Goal: Task Accomplishment & Management: Use online tool/utility

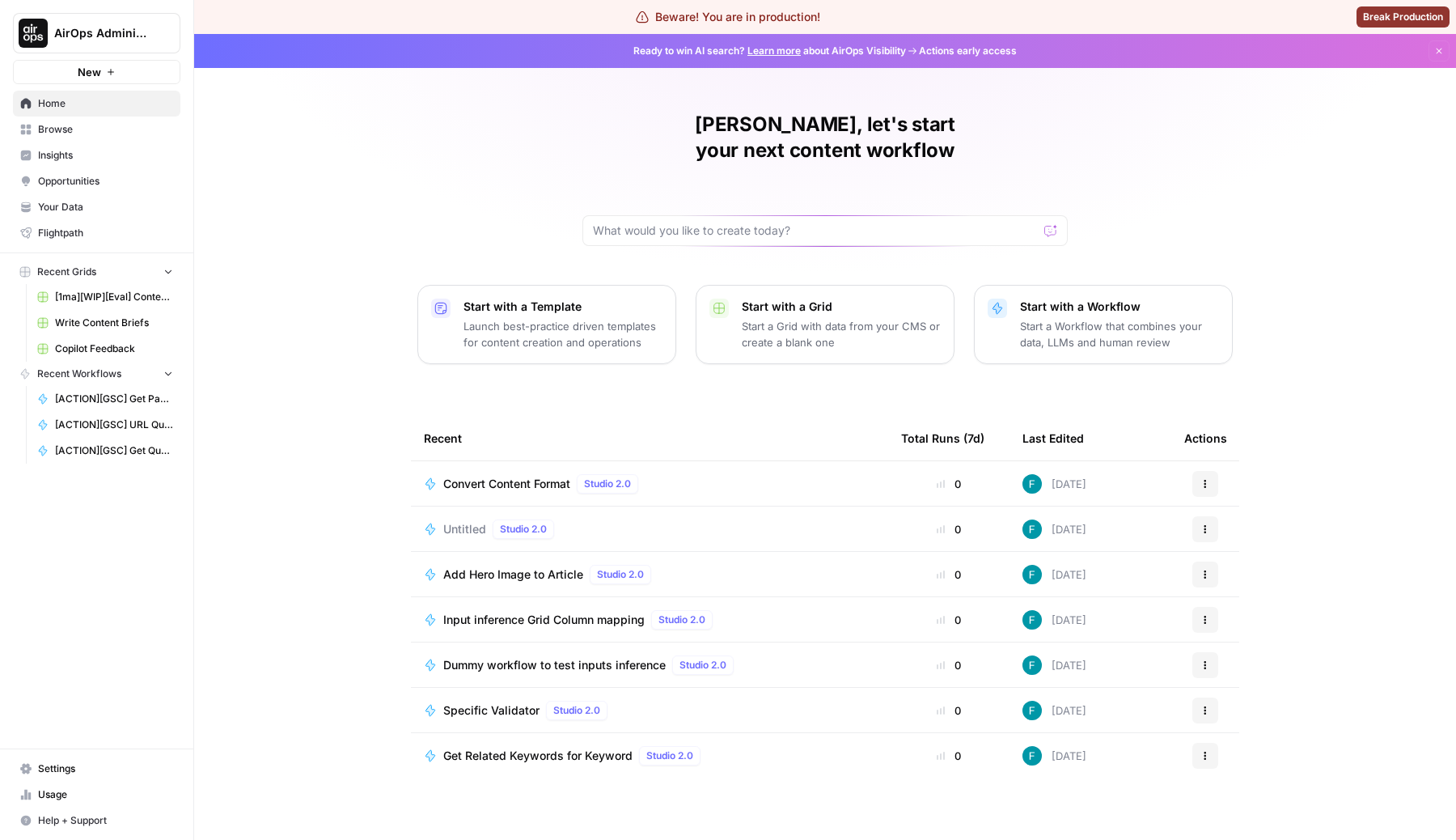
click at [107, 128] on span "Browse" at bounding box center [106, 130] width 135 height 15
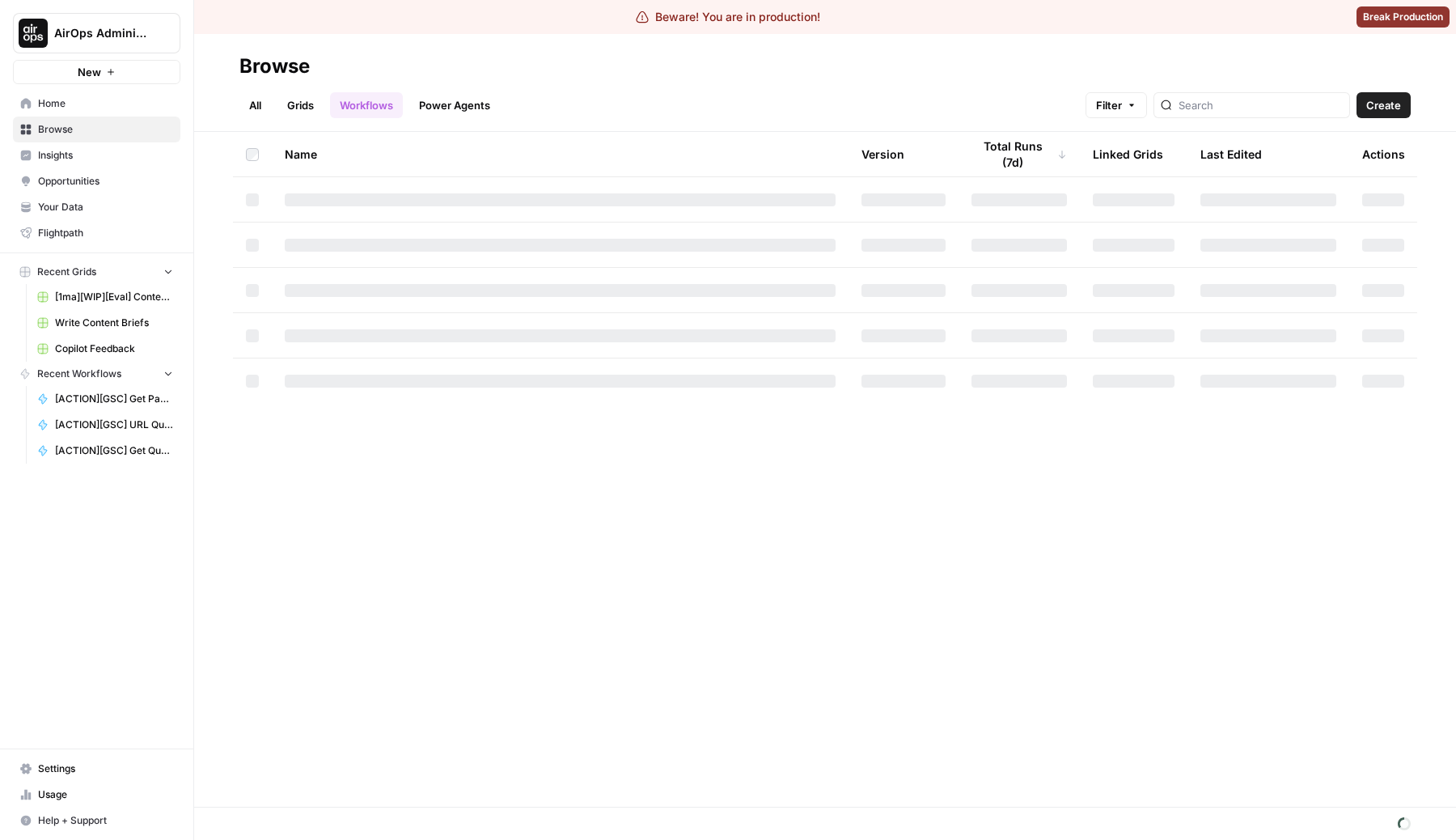
click at [1240, 118] on header "Browse All Grids Workflows Power Agents Filter Create" at bounding box center [825, 83] width 1262 height 98
click at [1241, 114] on div at bounding box center [1252, 105] width 197 height 26
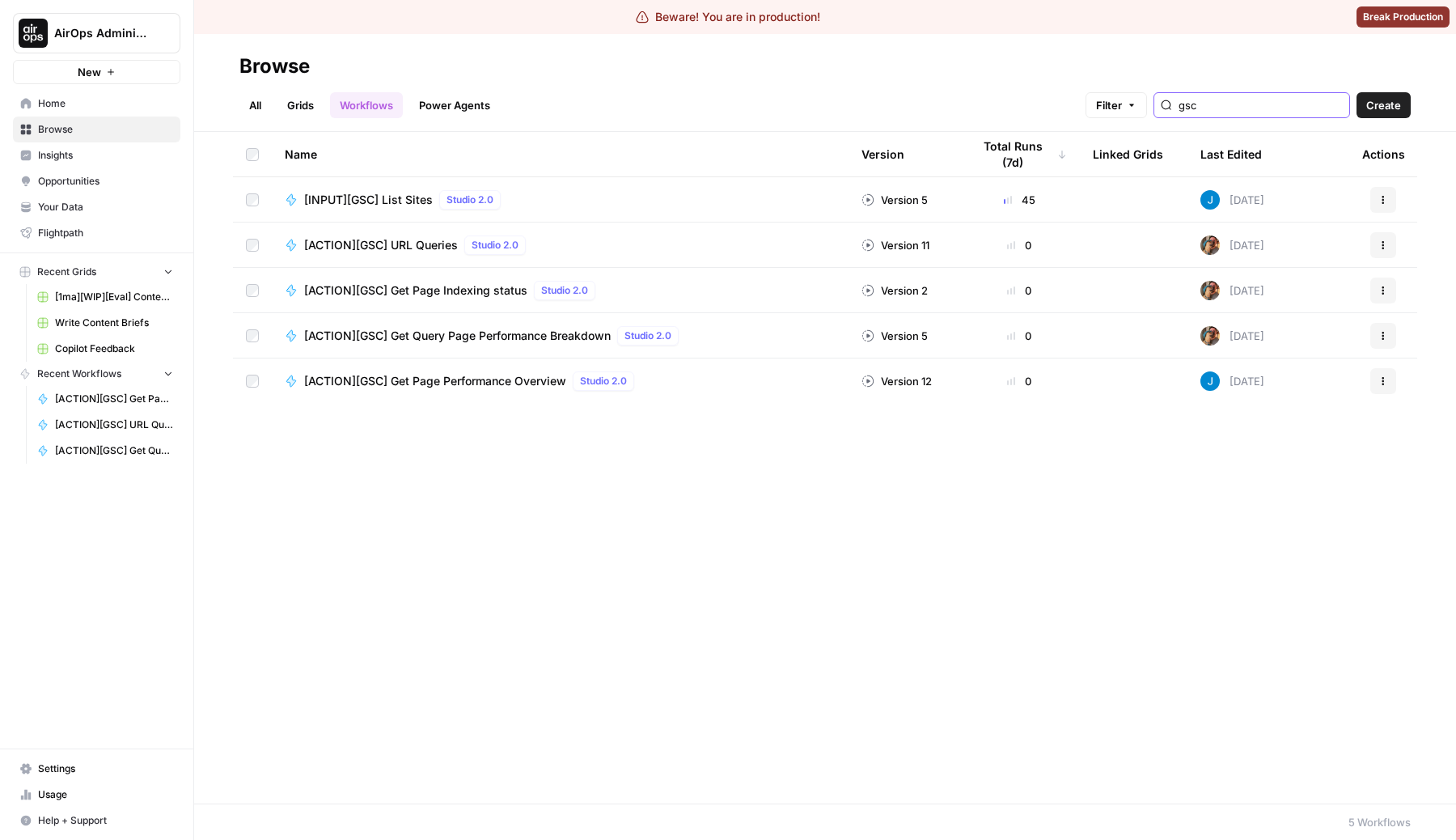
type input "gsc"
click at [410, 196] on span "[INPUT][GSC] List Sites" at bounding box center [368, 199] width 129 height 16
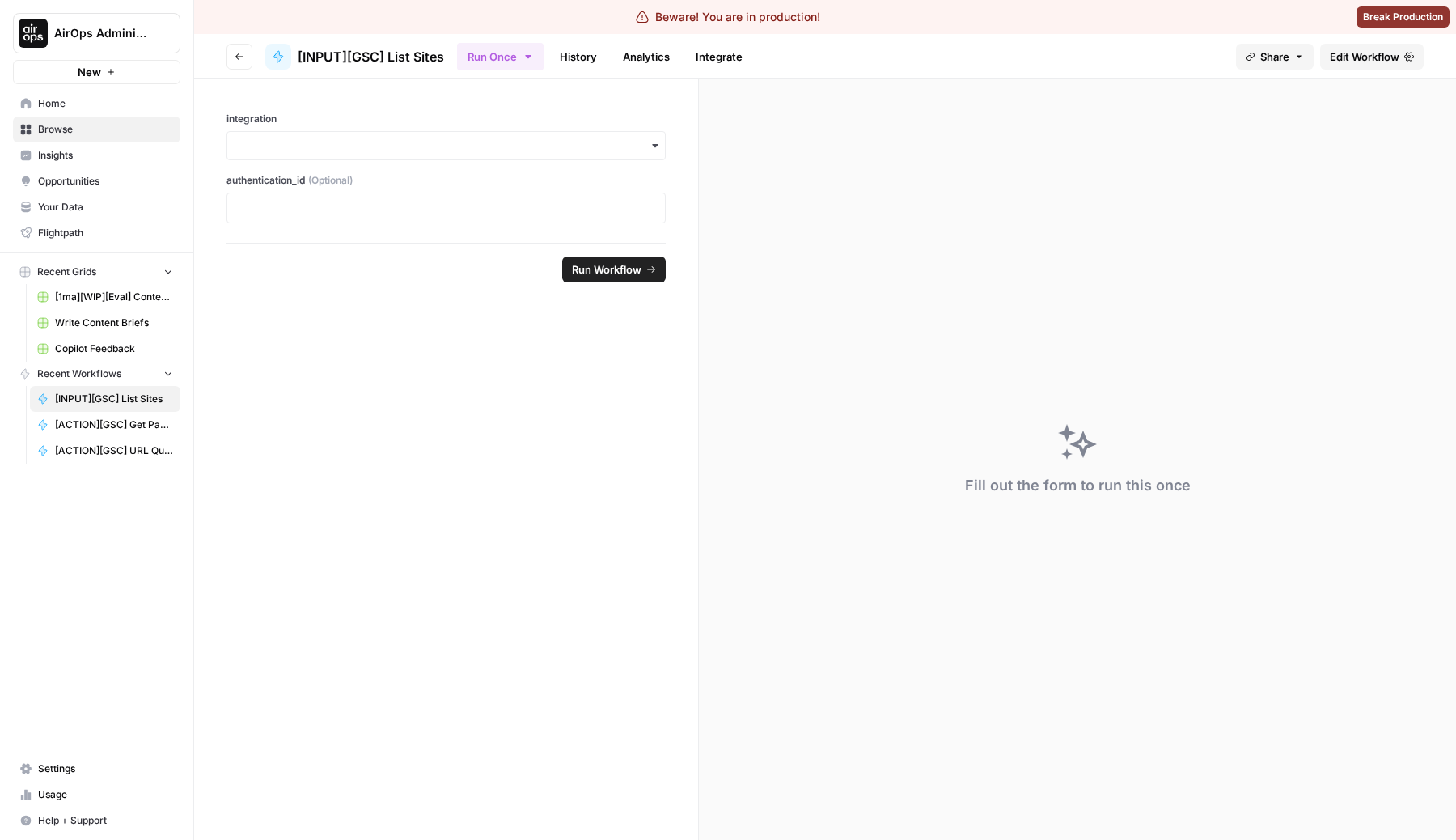
click at [1367, 57] on span "Edit Workflow" at bounding box center [1365, 56] width 69 height 16
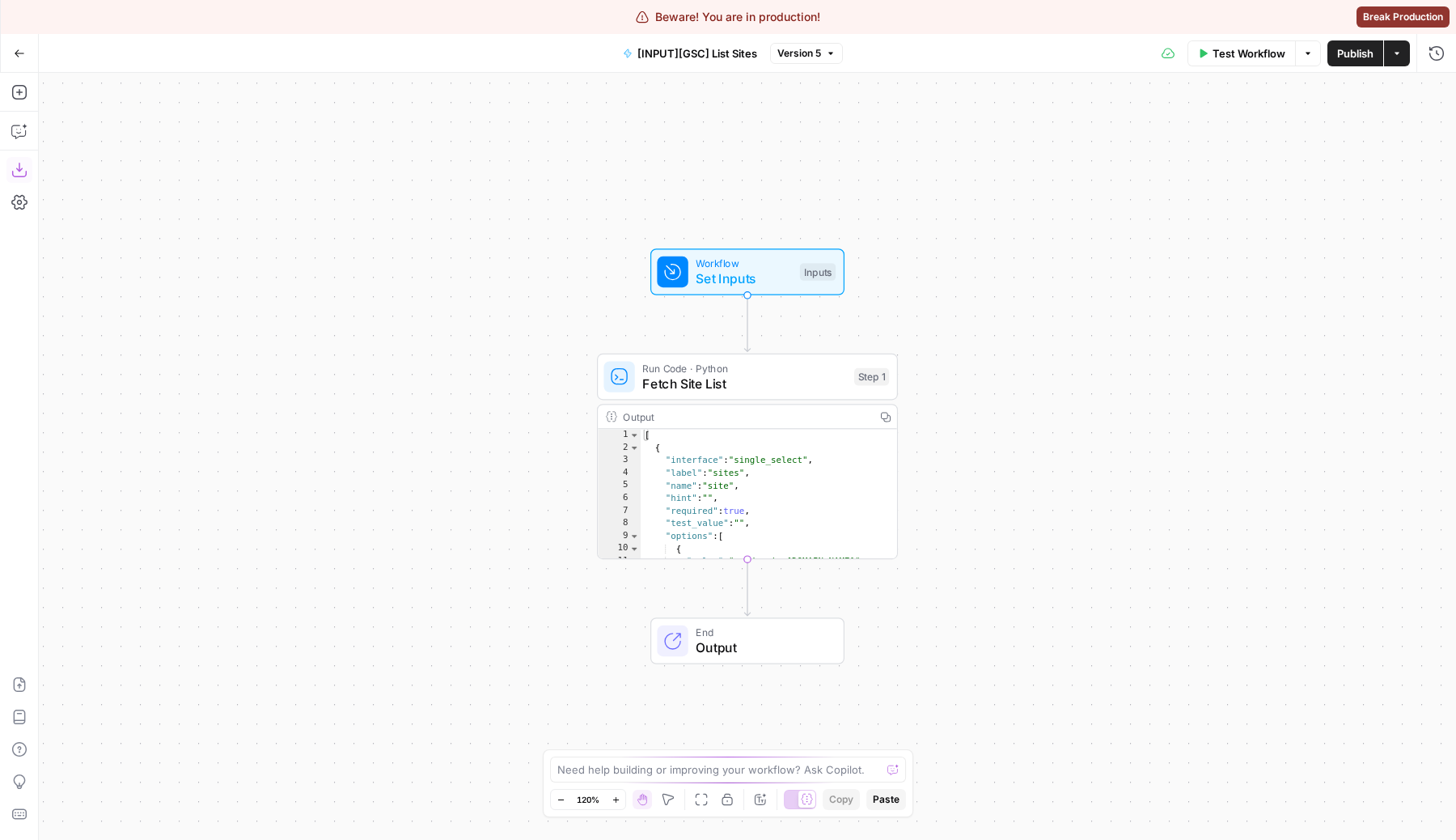
click at [15, 173] on icon "button" at bounding box center [19, 169] width 16 height 16
click at [675, 58] on span "[INPUT][GSC] List Sites" at bounding box center [698, 53] width 120 height 16
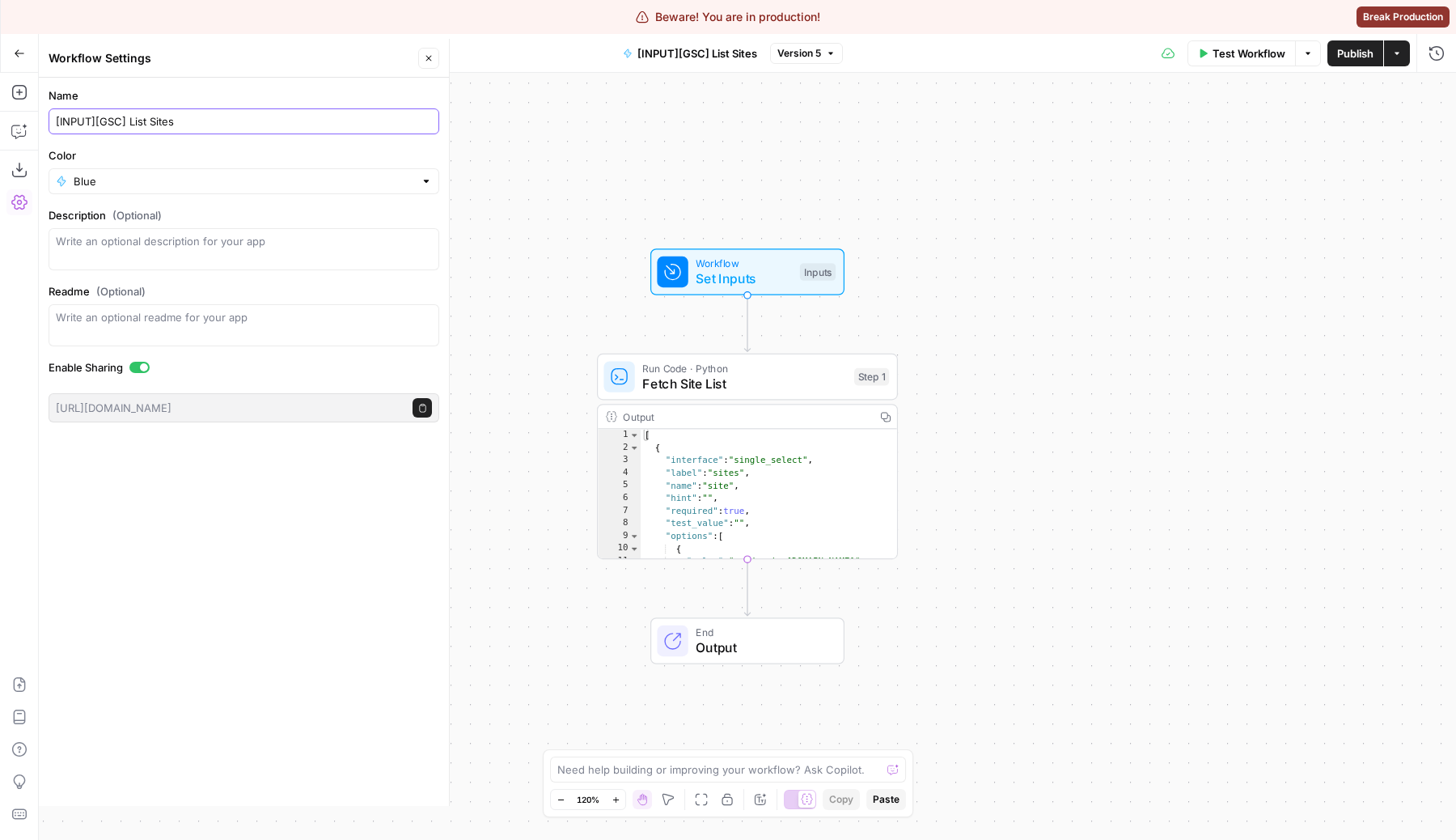
click at [264, 124] on input "[INPUT][GSC] List Sites" at bounding box center [244, 121] width 376 height 16
